Goal: Ask a question

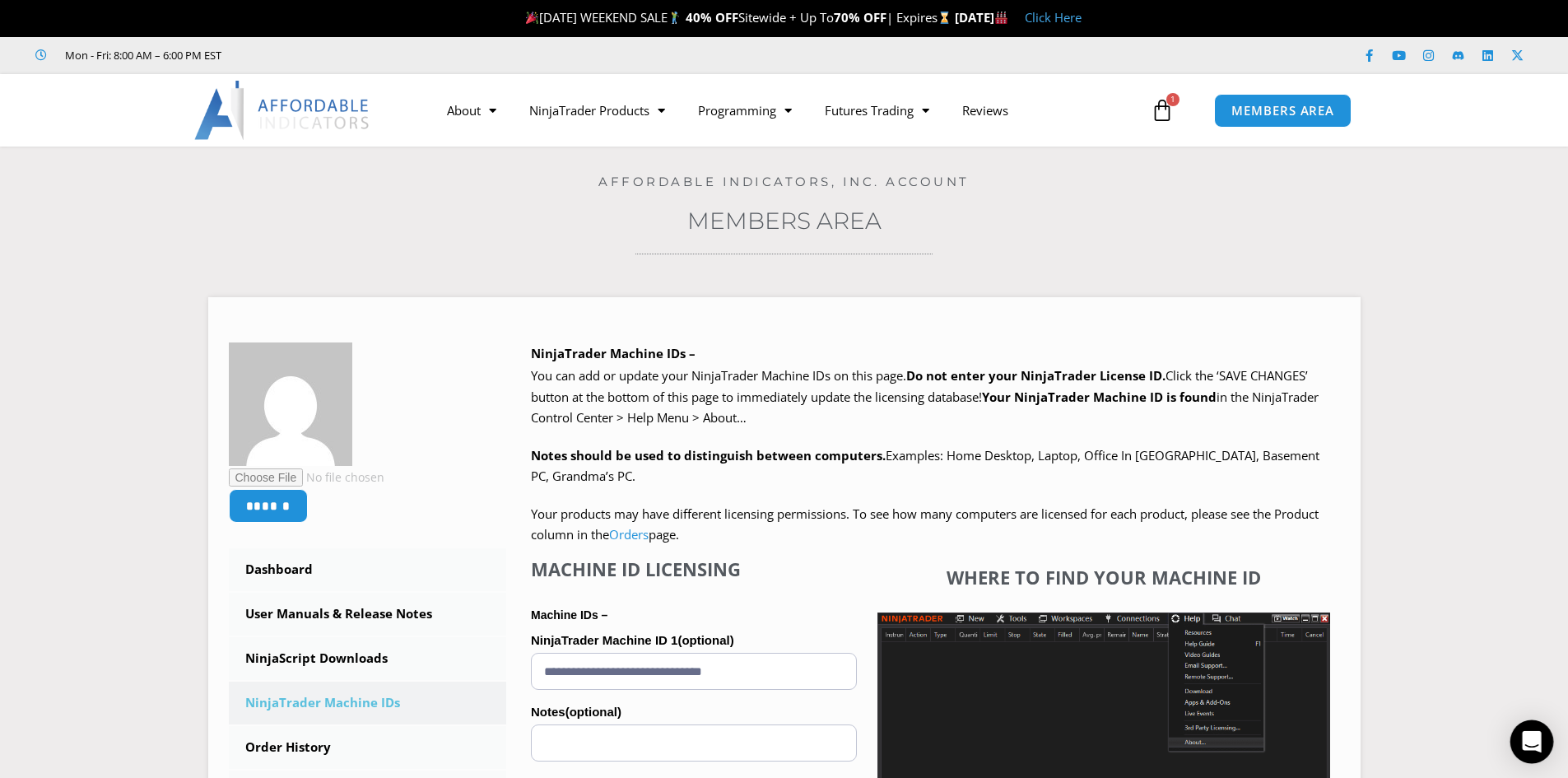
click at [1527, 742] on icon "Open Intercom Messenger" at bounding box center [1531, 742] width 19 height 22
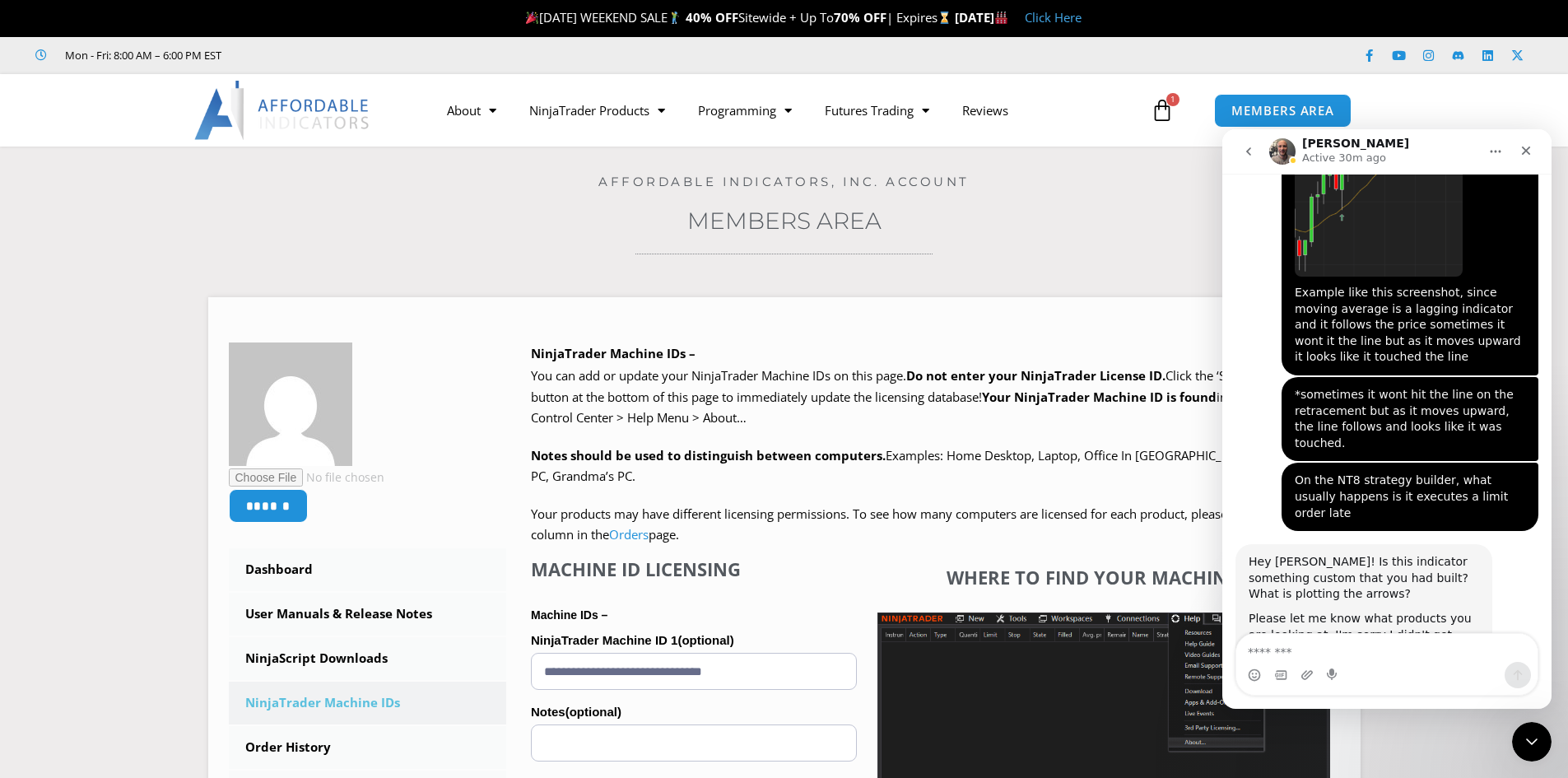
scroll to position [1837, 0]
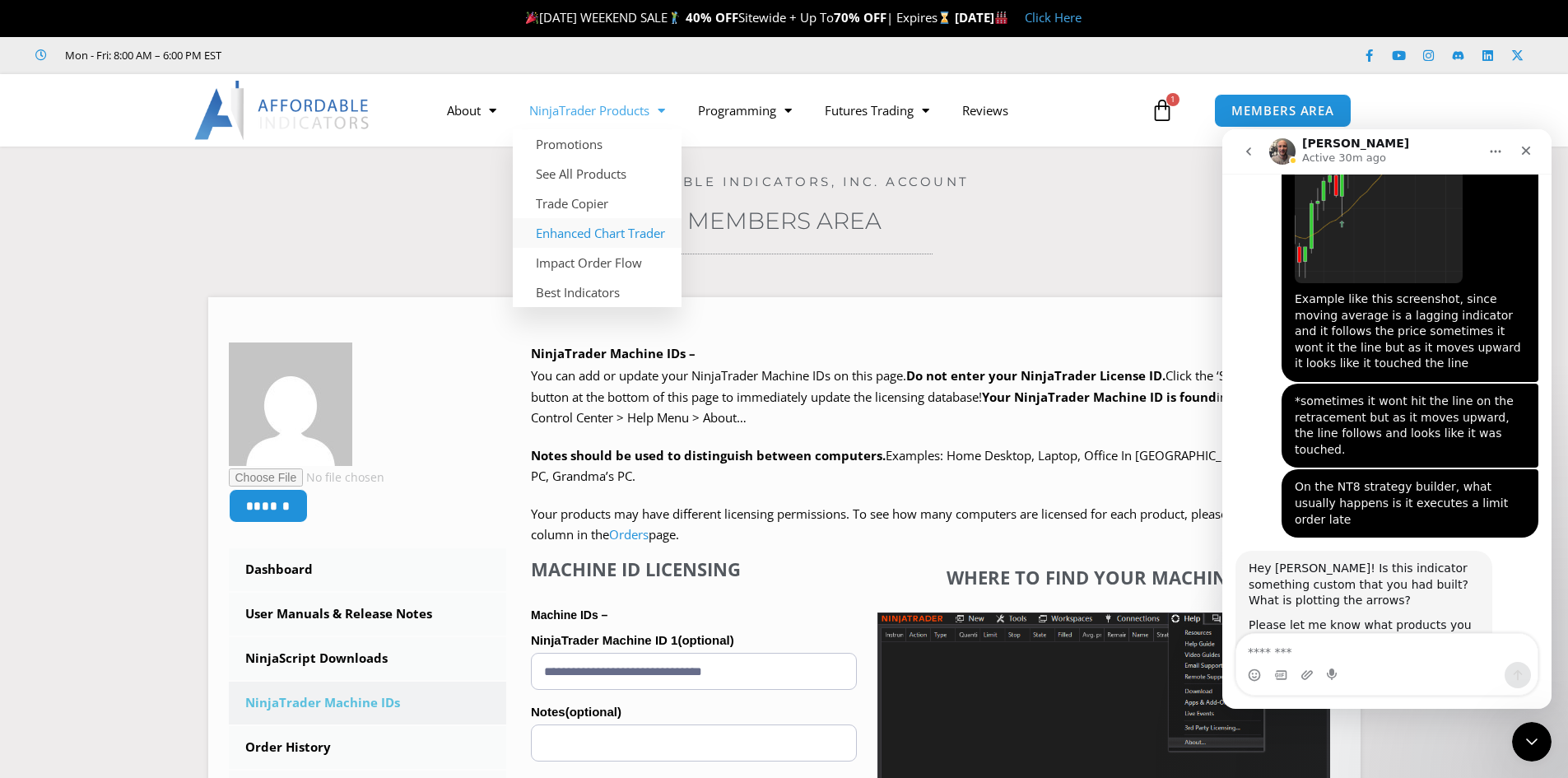
click at [579, 238] on link "Enhanced Chart Trader" at bounding box center [597, 233] width 169 height 30
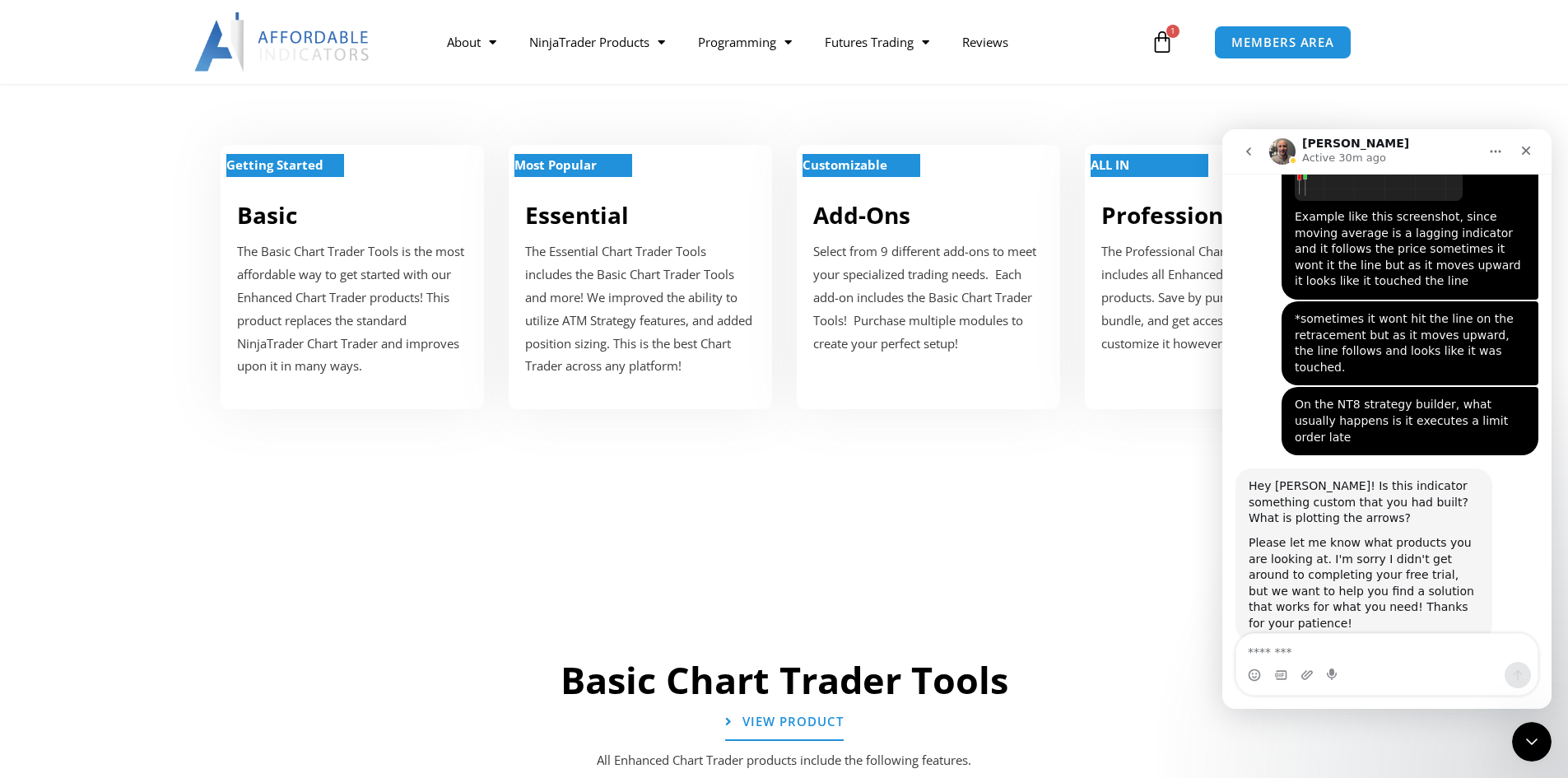
scroll to position [659, 0]
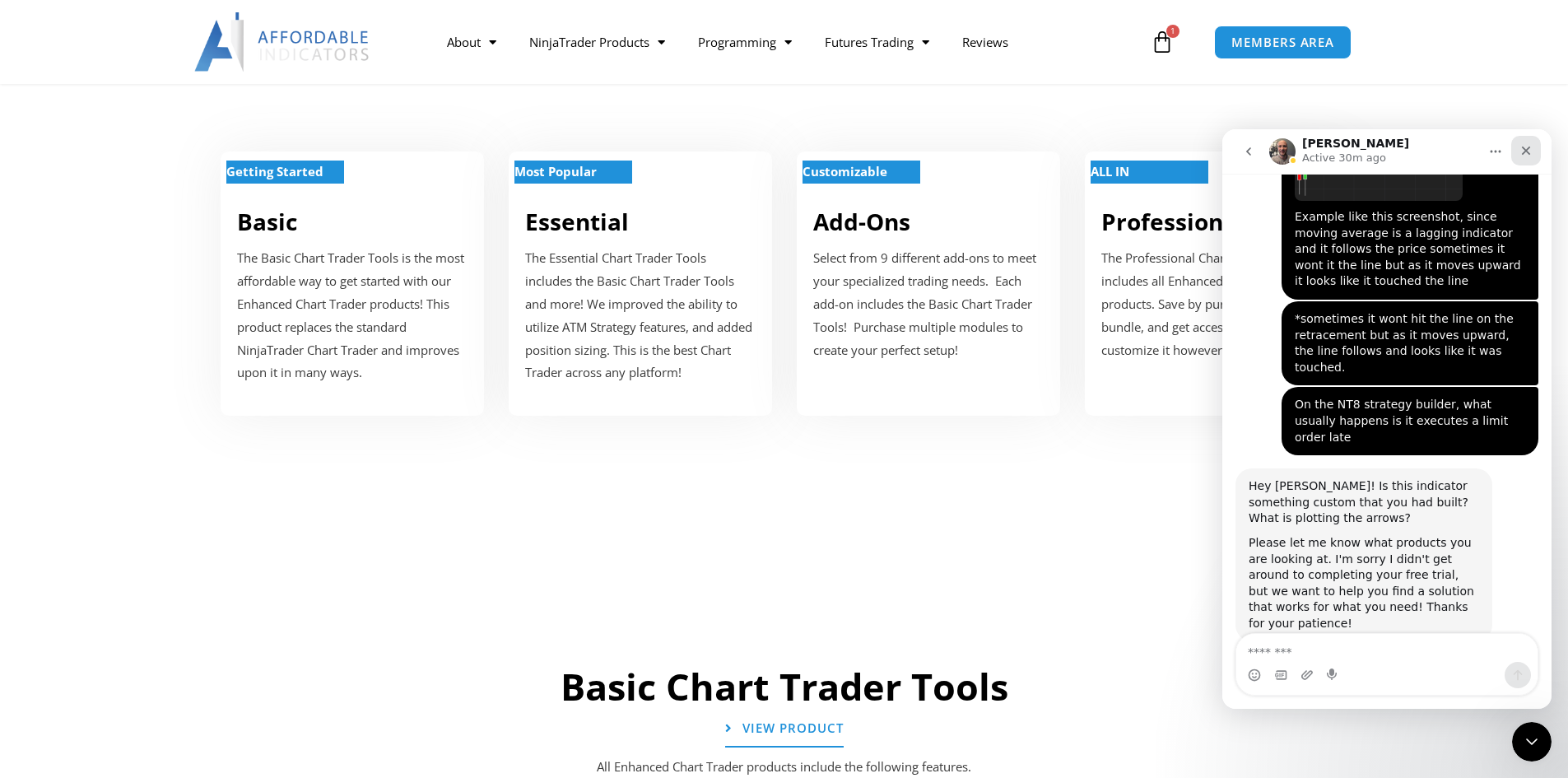
click at [1521, 153] on icon "Close" at bounding box center [1526, 150] width 13 height 13
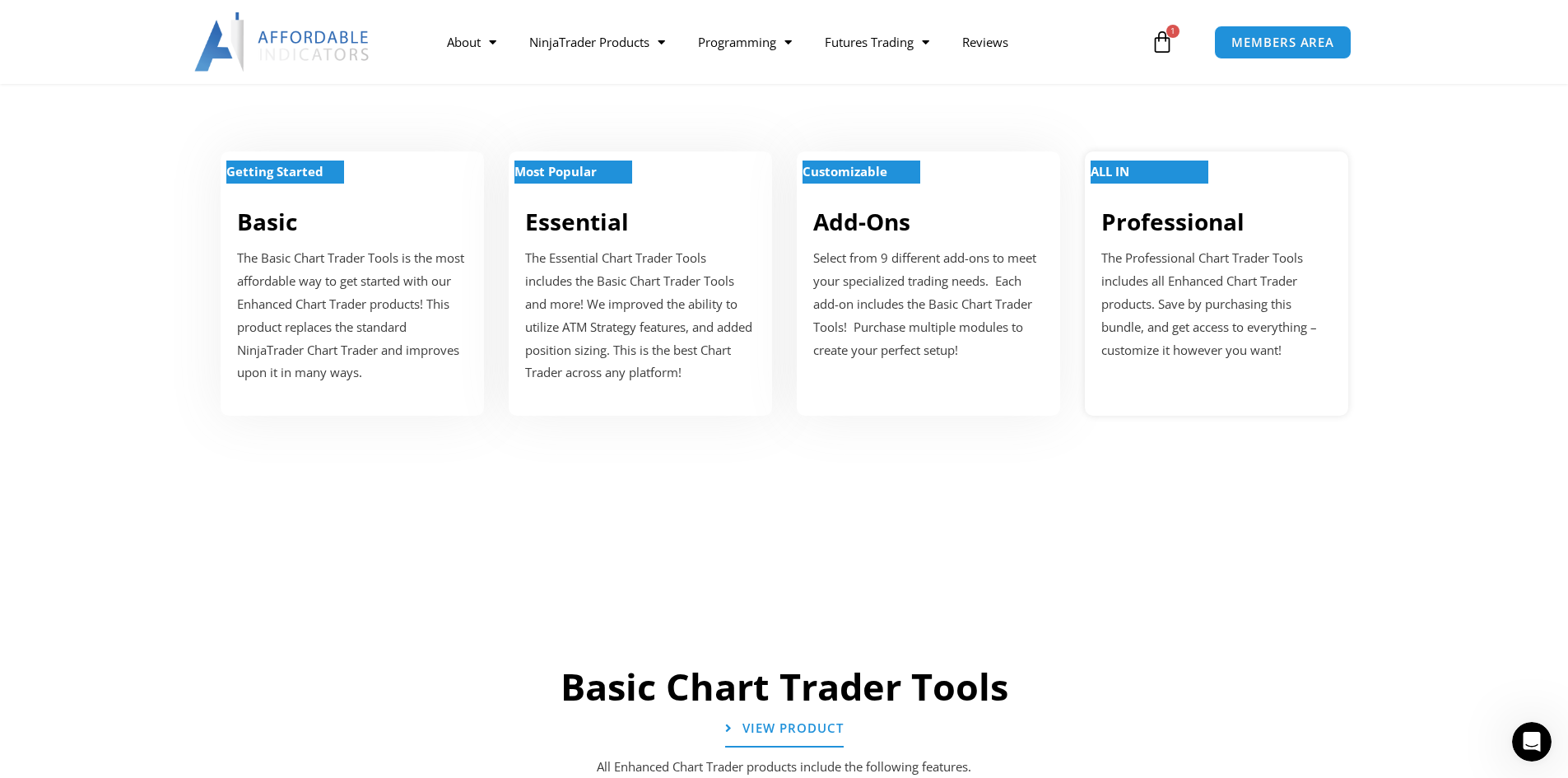
scroll to position [1919, 0]
click at [974, 210] on h2 "Add-Ons" at bounding box center [928, 221] width 230 height 30
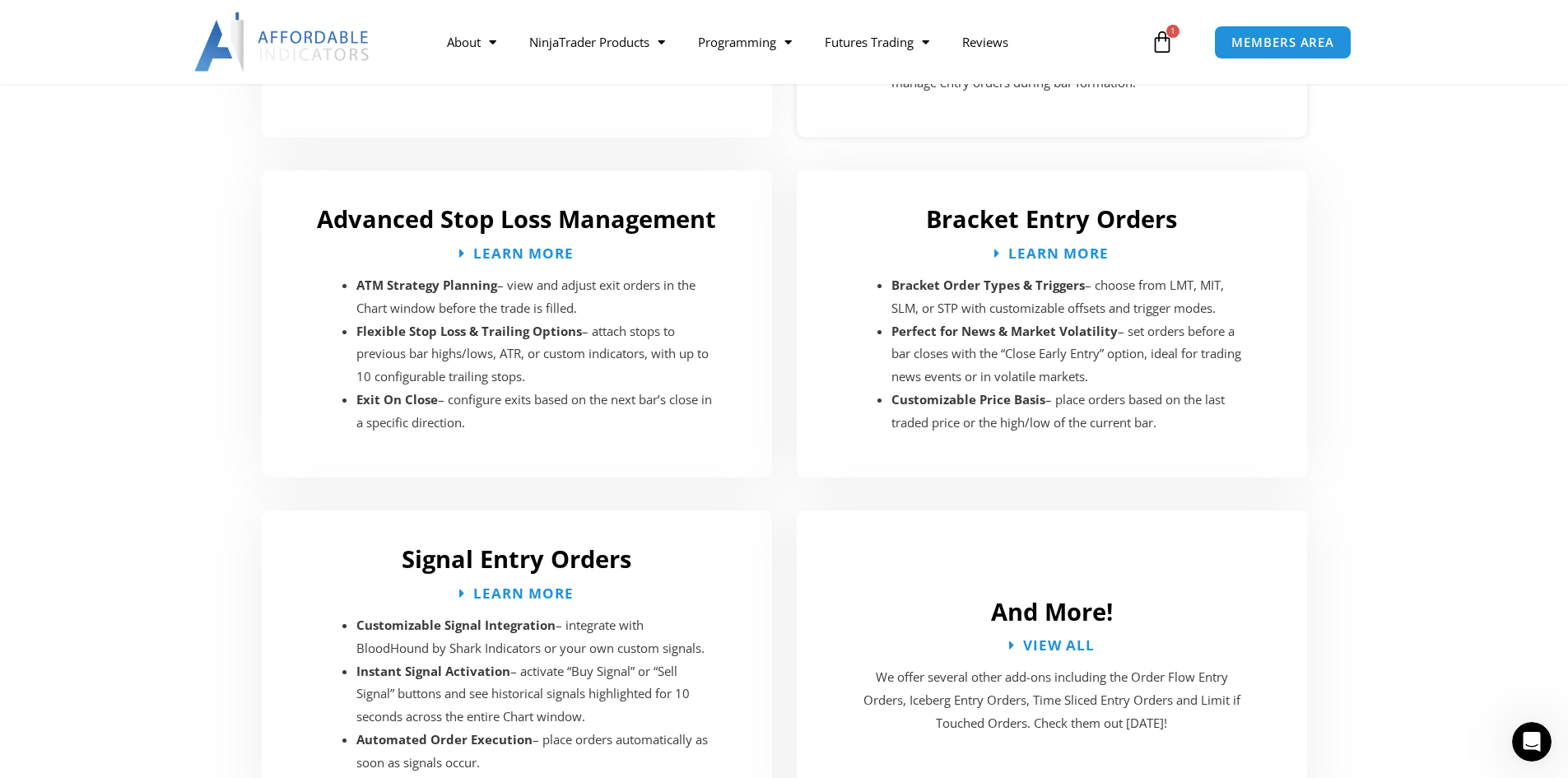
scroll to position [2778, 0]
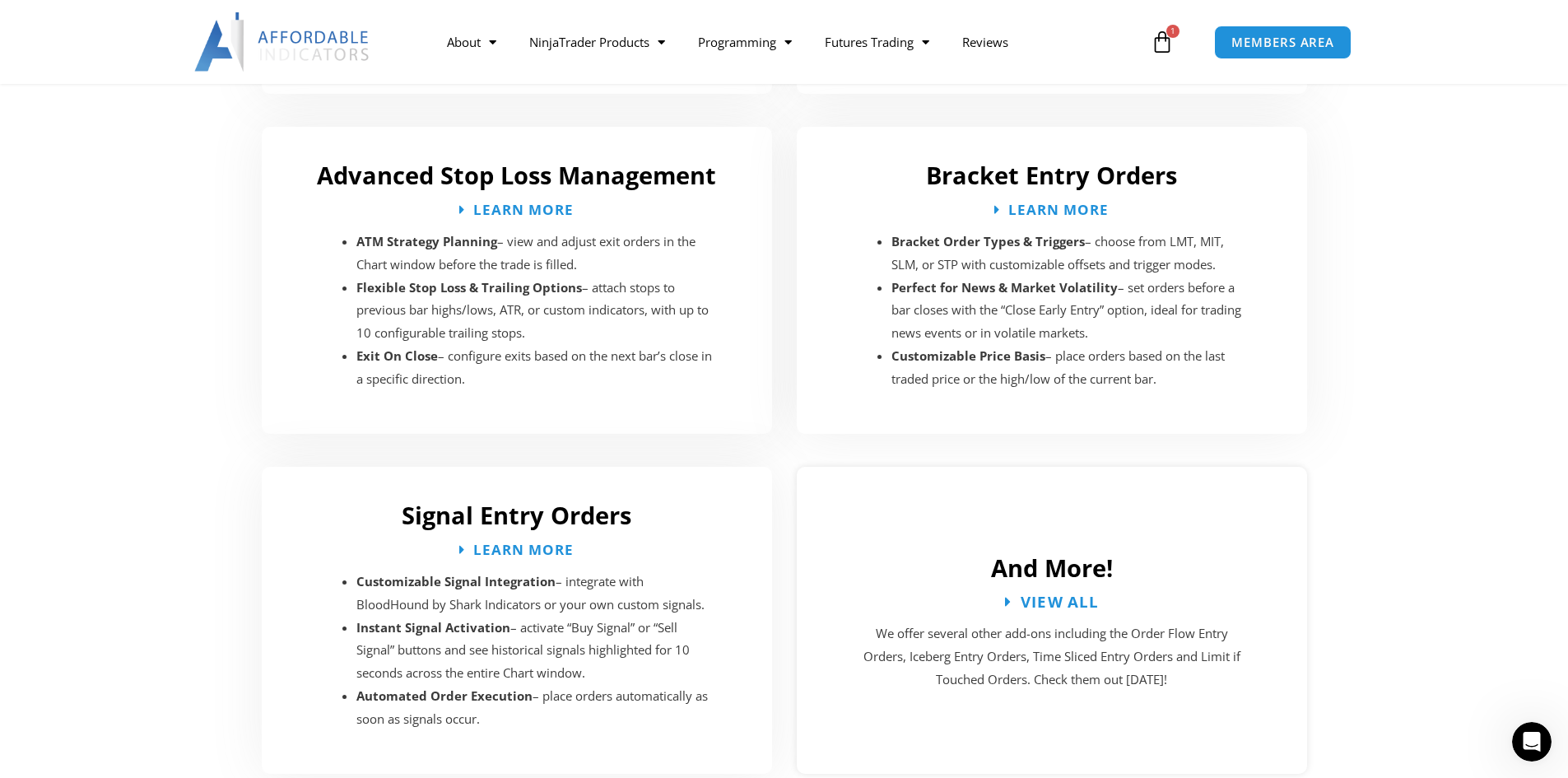
click at [1029, 594] on span "View All" at bounding box center [1059, 602] width 79 height 16
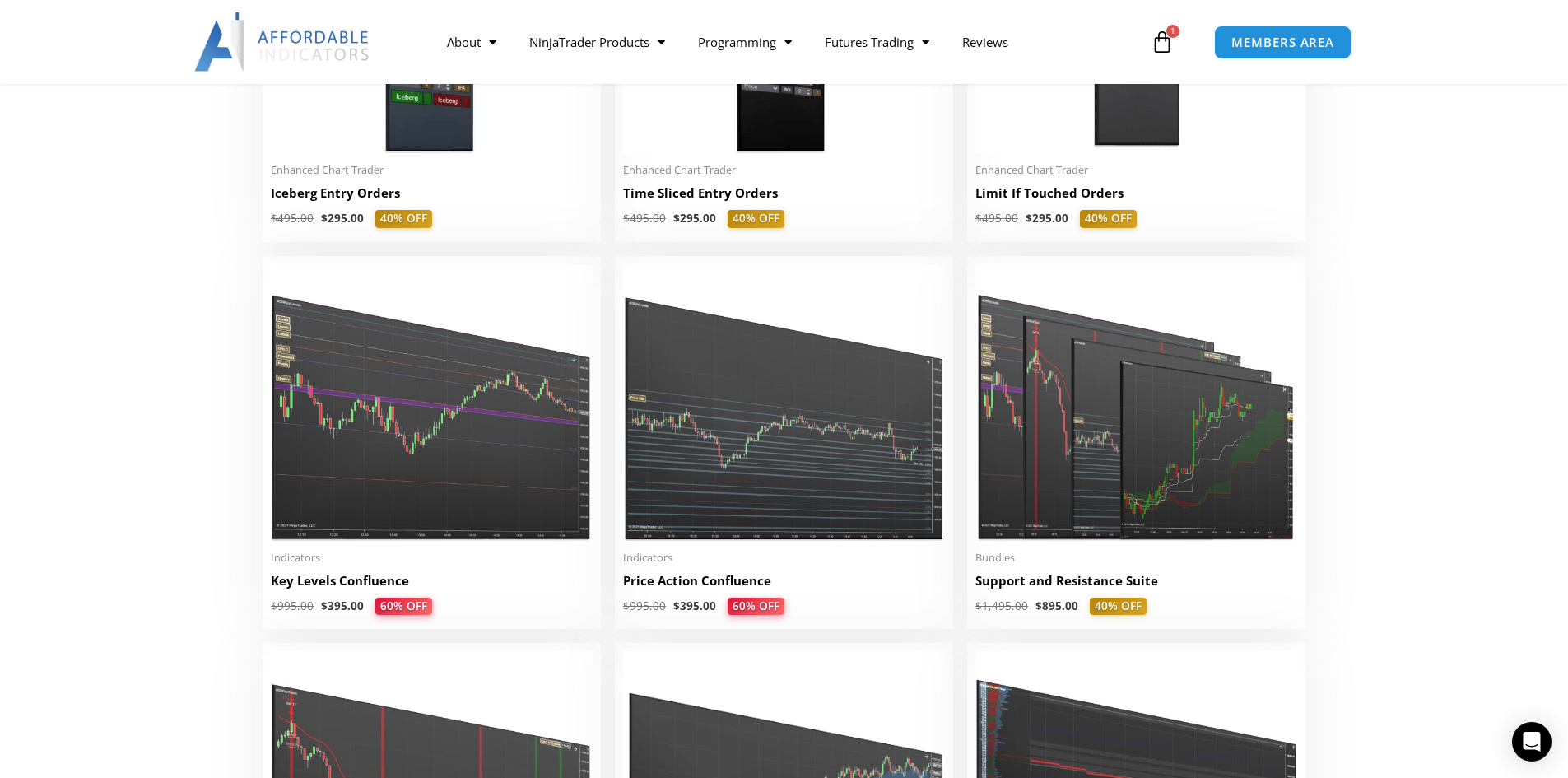
scroll to position [2141, 0]
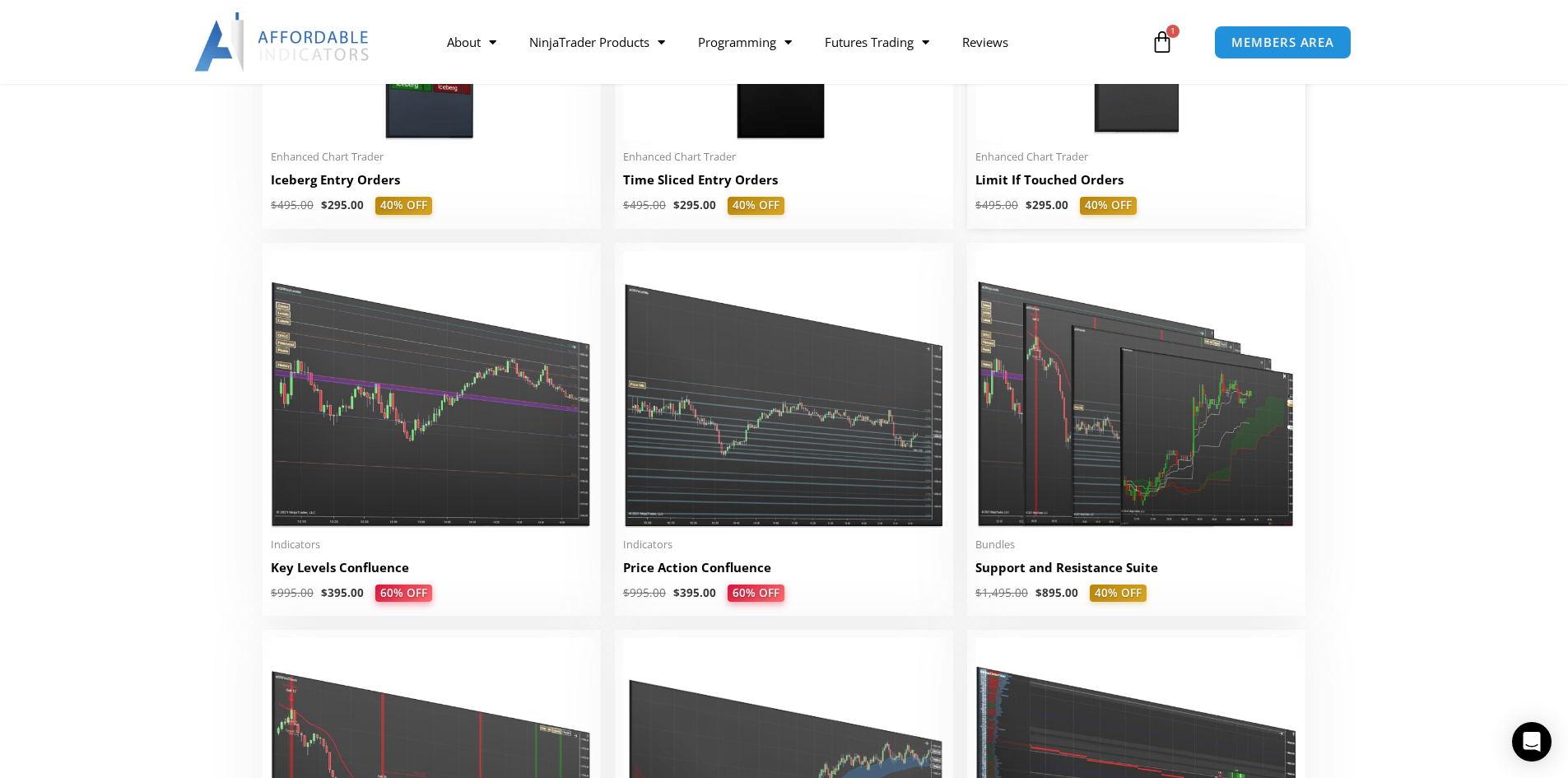
click at [1090, 175] on h2 "Limit If Touched Orders" at bounding box center [1136, 179] width 322 height 17
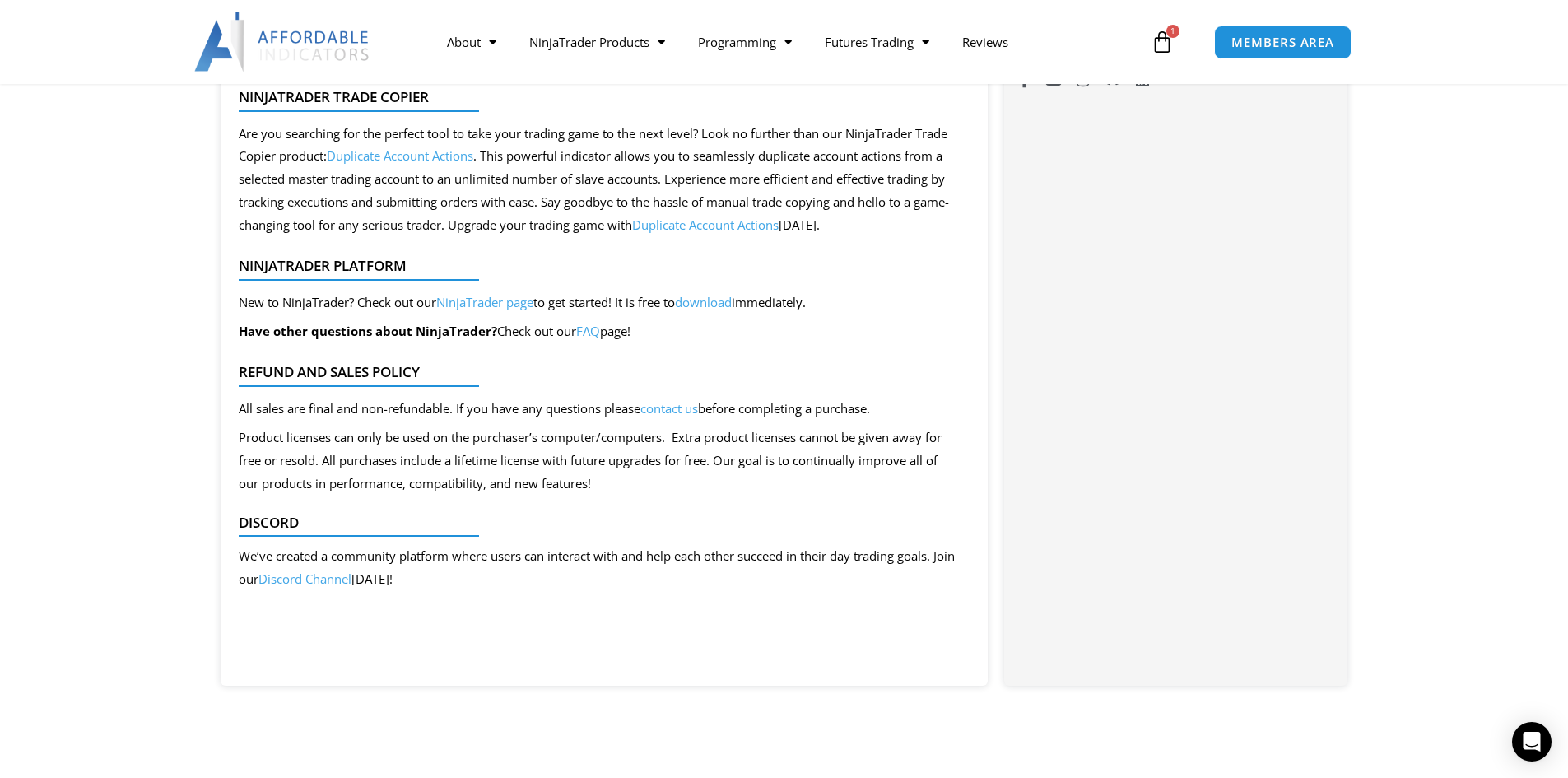
scroll to position [1483, 0]
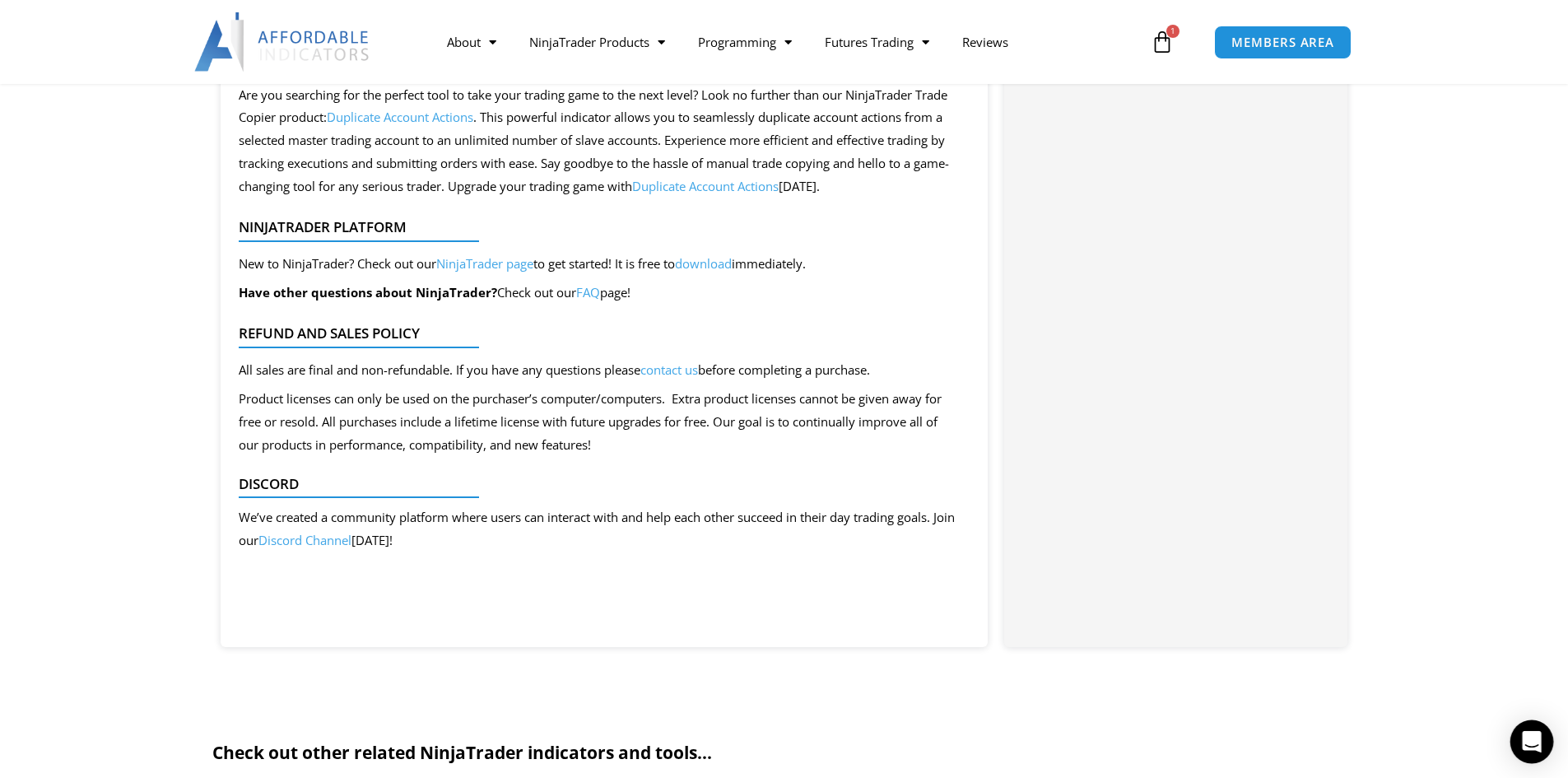
click at [1526, 742] on icon "Open Intercom Messenger" at bounding box center [1531, 742] width 19 height 22
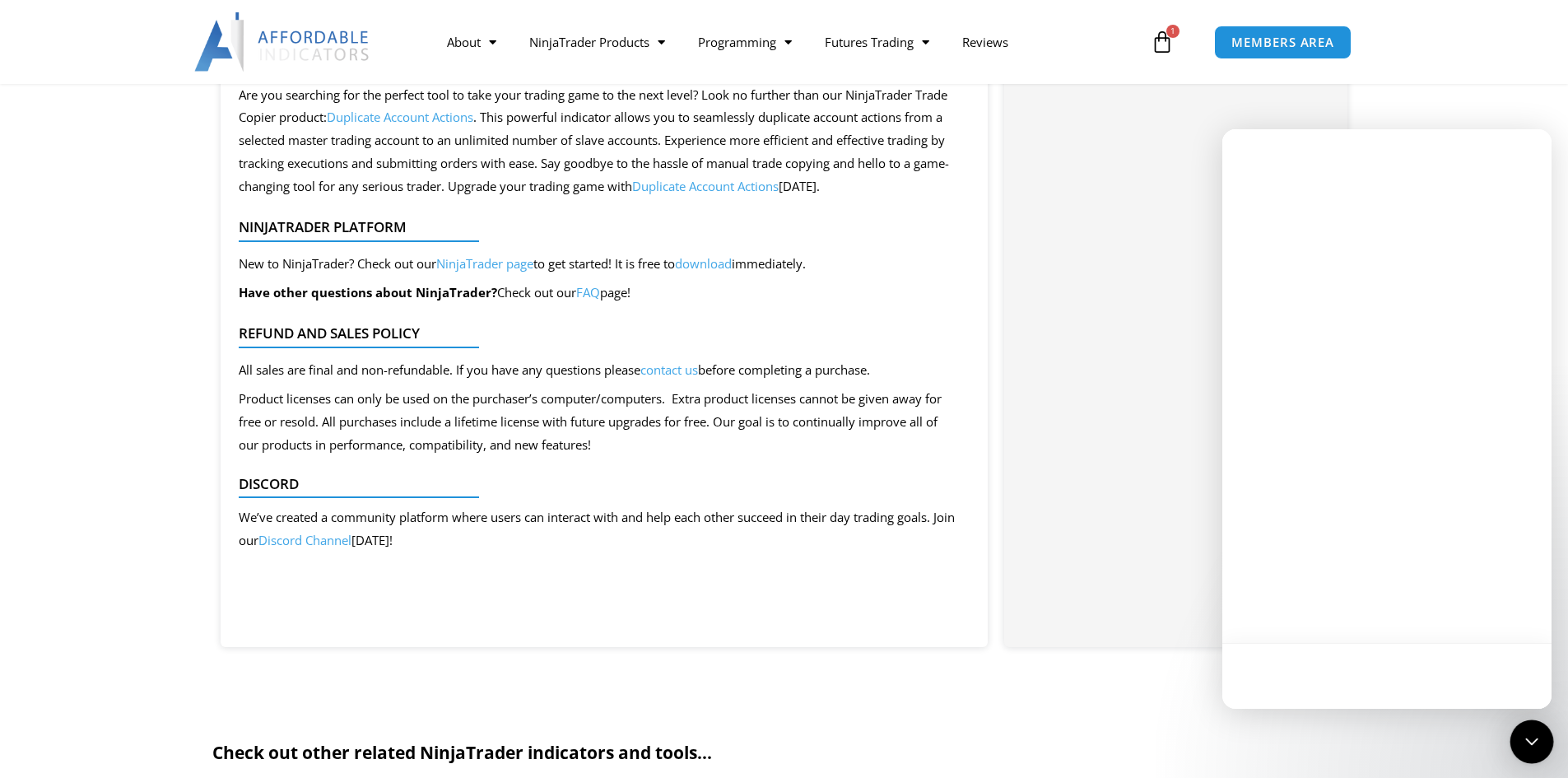
scroll to position [0, 0]
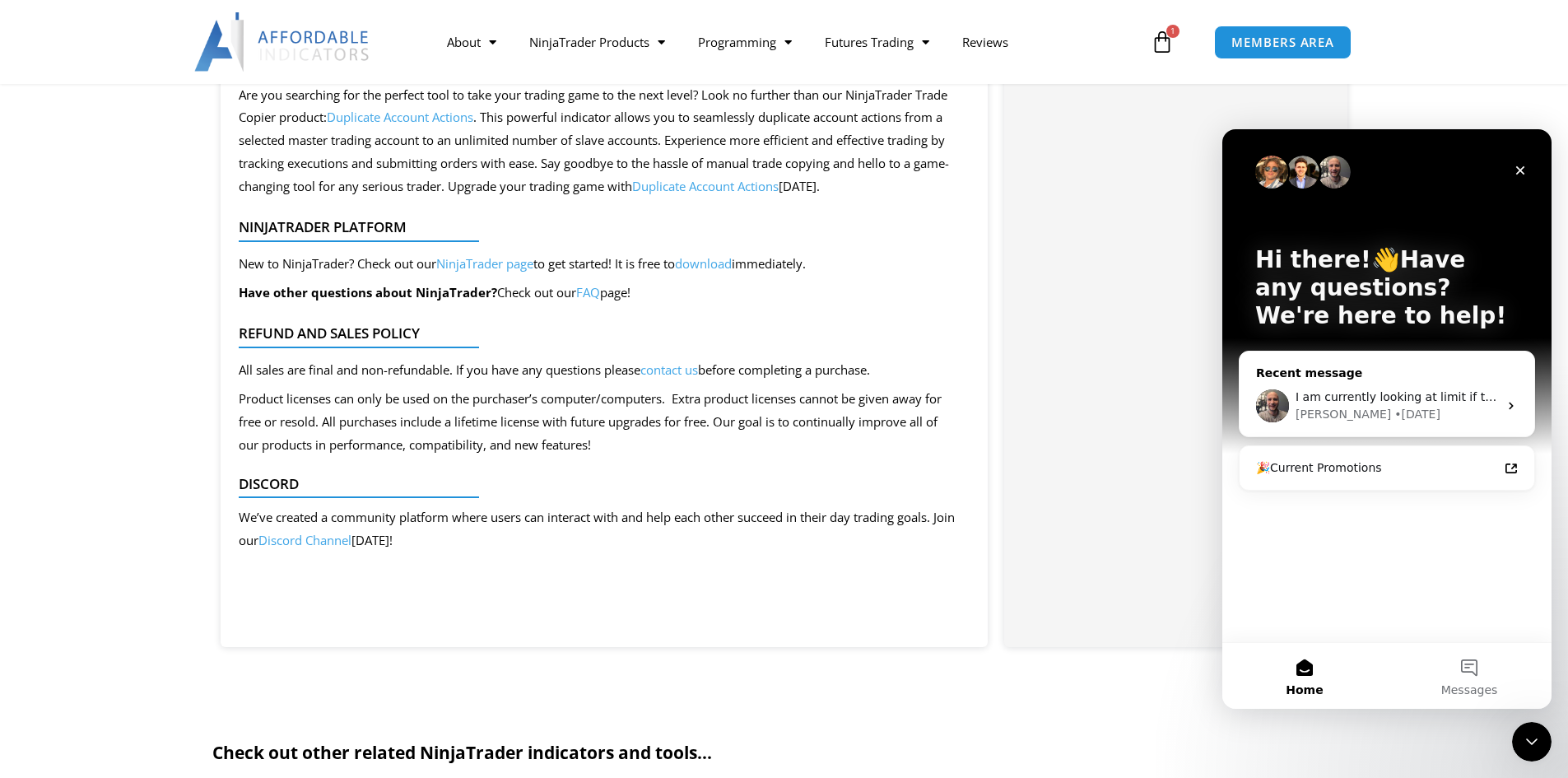
click at [1438, 413] on div "Joel • 2d ago" at bounding box center [1396, 414] width 203 height 17
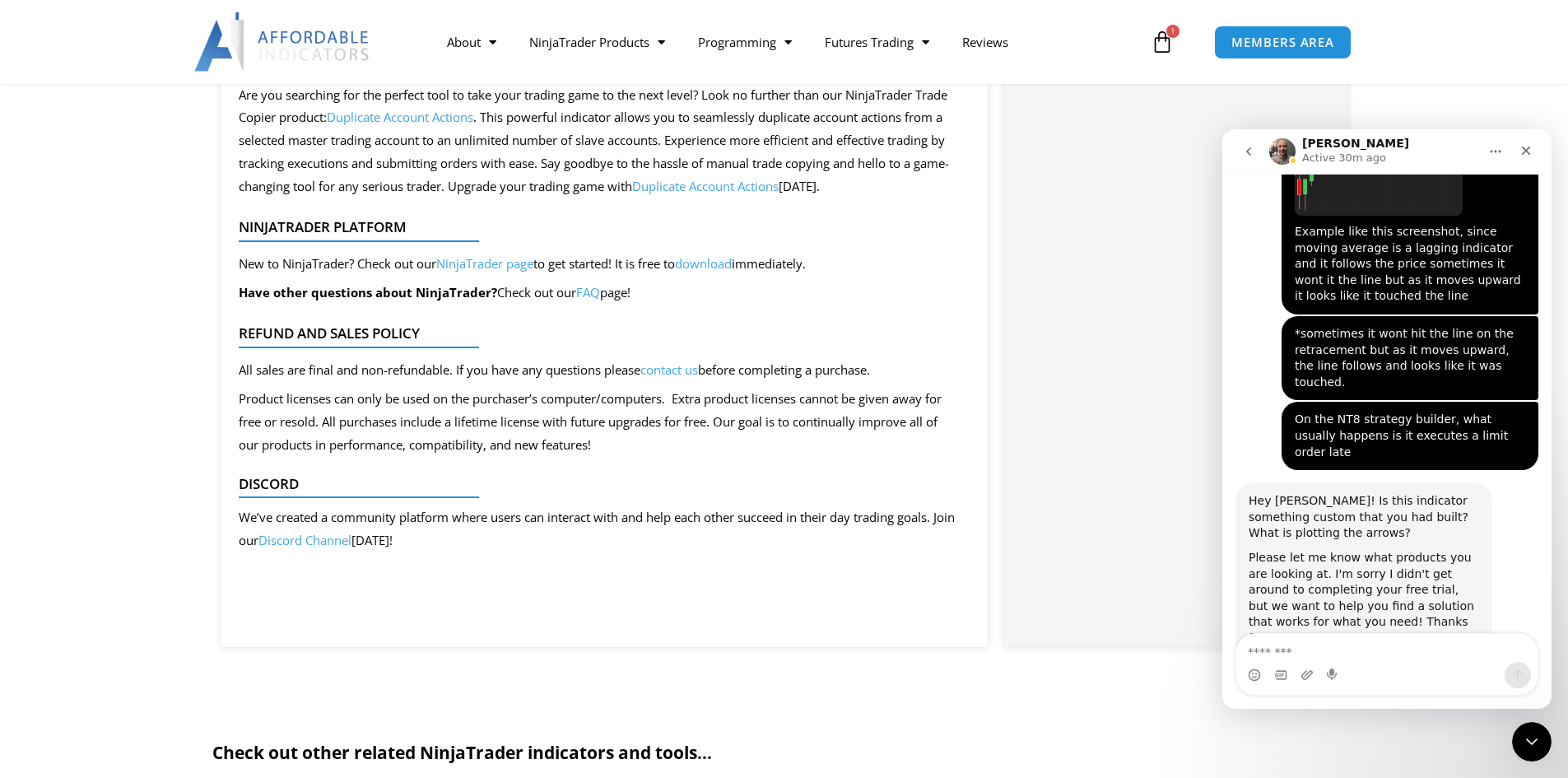
scroll to position [1919, 0]
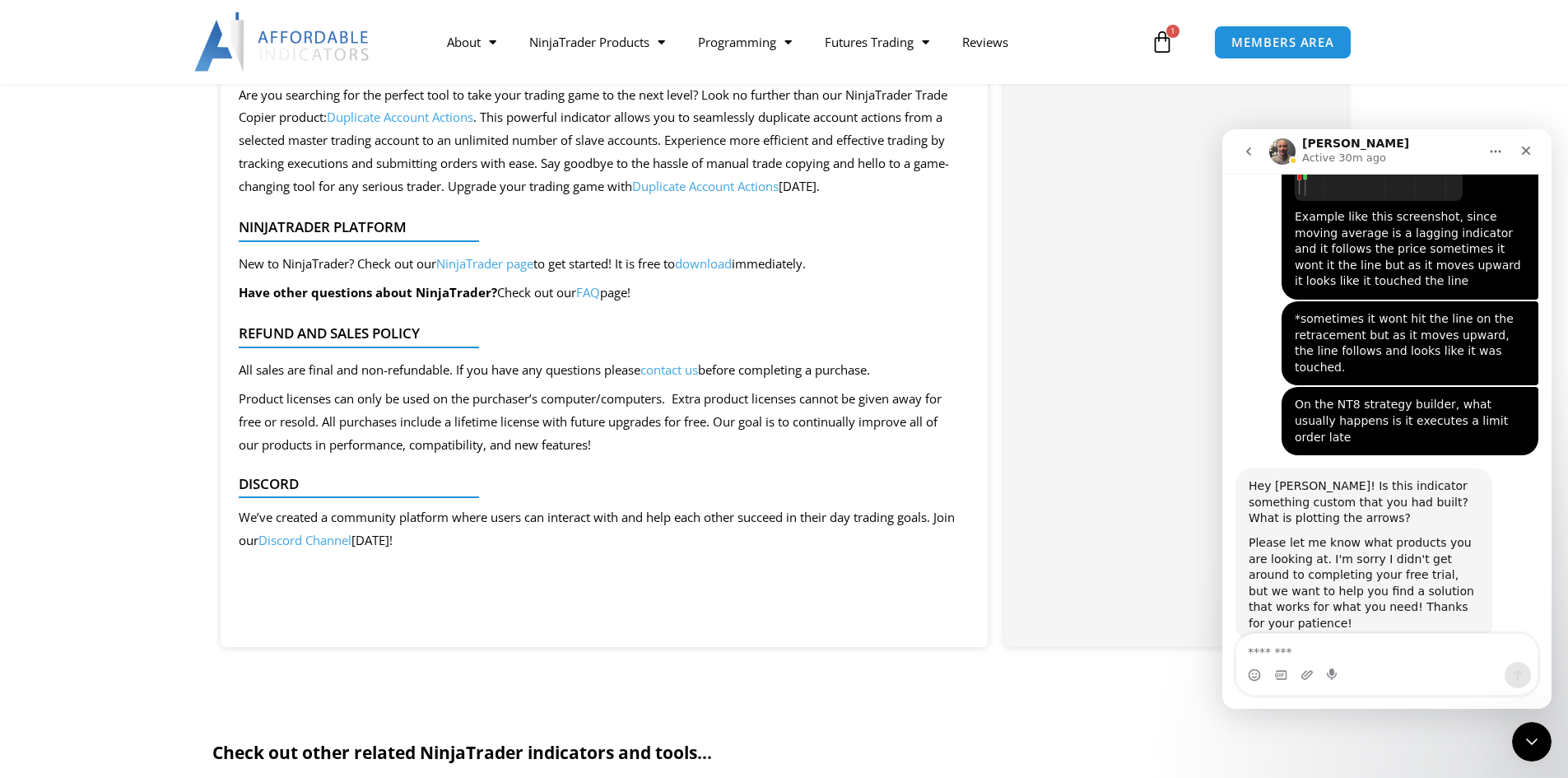
click at [1383, 648] on textarea "Message…" at bounding box center [1386, 648] width 301 height 28
click at [1547, 747] on div "Close Intercom Messenger" at bounding box center [1529, 739] width 40 height 40
